Goal: Find specific page/section: Find specific page/section

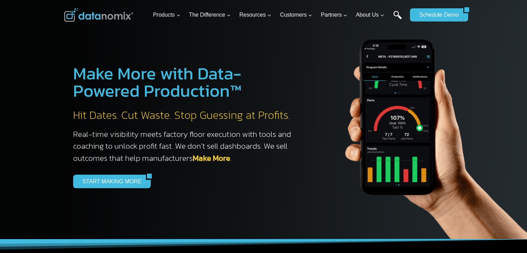
click at [396, 16] on link "Search" at bounding box center [397, 19] width 9 height 16
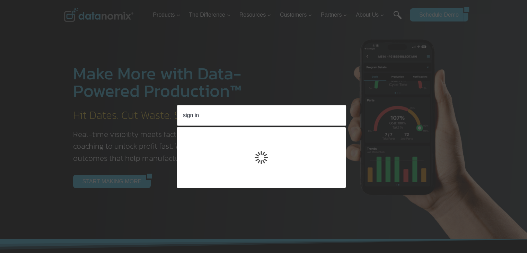
type input "sign in"
click input "Search" at bounding box center [0, 0] width 0 height 0
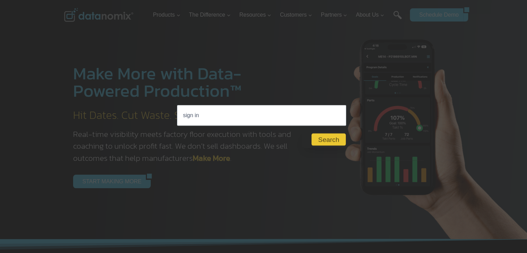
click at [325, 140] on button "Close" at bounding box center [326, 139] width 48 height 17
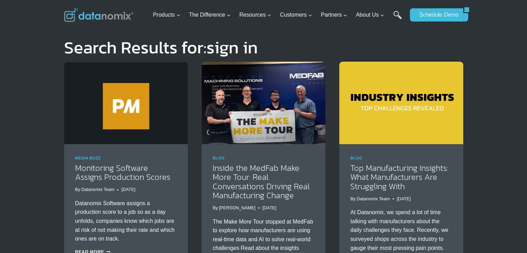
click at [84, 18] on img at bounding box center [98, 15] width 69 height 14
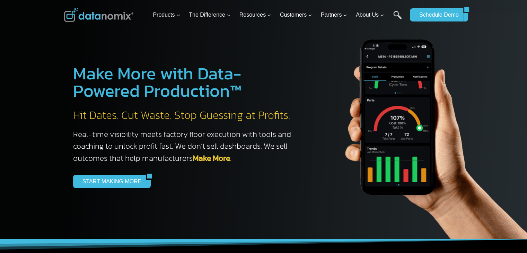
click at [84, 18] on img at bounding box center [98, 15] width 69 height 14
click at [90, 185] on link "START MAKING MORE" at bounding box center [109, 180] width 73 height 13
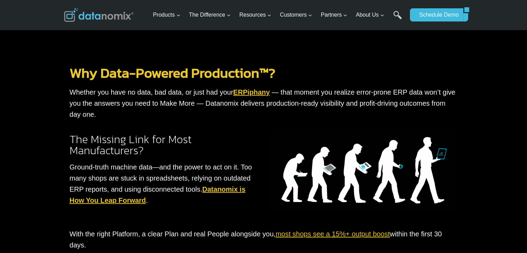
scroll to position [485, 0]
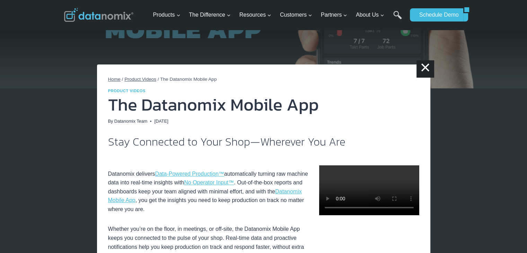
scroll to position [69, 0]
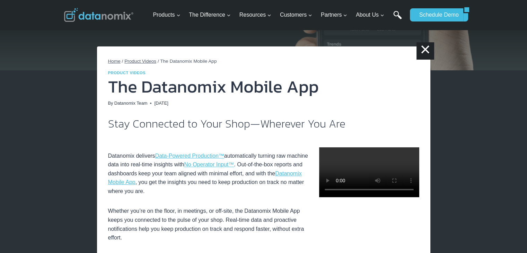
click at [397, 14] on link "Search" at bounding box center [397, 19] width 9 height 16
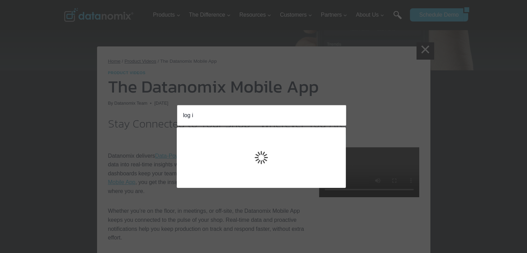
type input "log in"
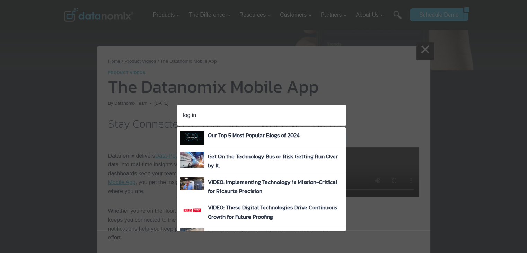
click at [330, 114] on input "log in" at bounding box center [261, 115] width 169 height 21
